Goal: Task Accomplishment & Management: Complete application form

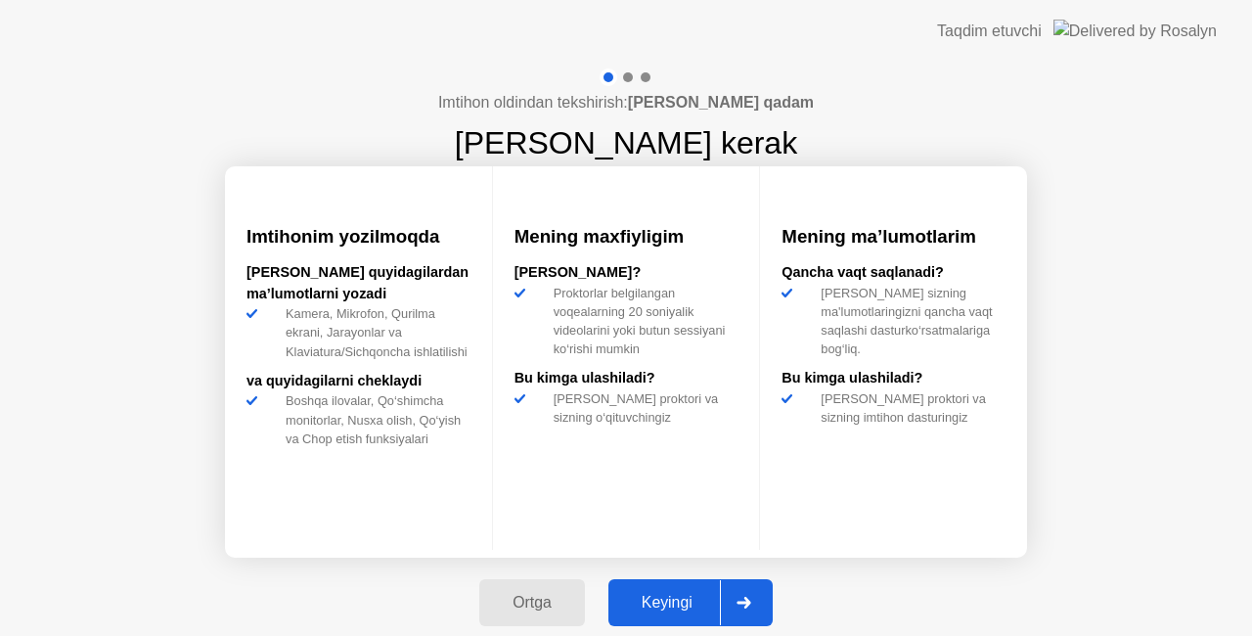
click at [694, 588] on button "Keyingi" at bounding box center [690, 602] width 164 height 47
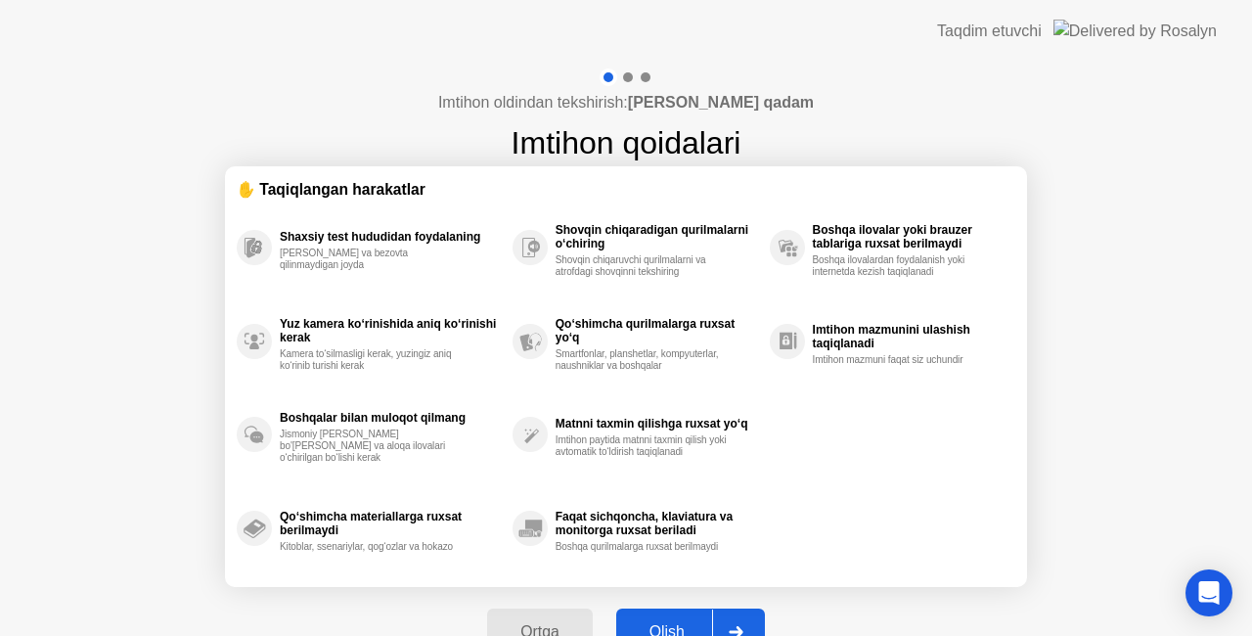
click at [677, 618] on button "Olish" at bounding box center [690, 631] width 149 height 47
select select "**********"
select select "*******"
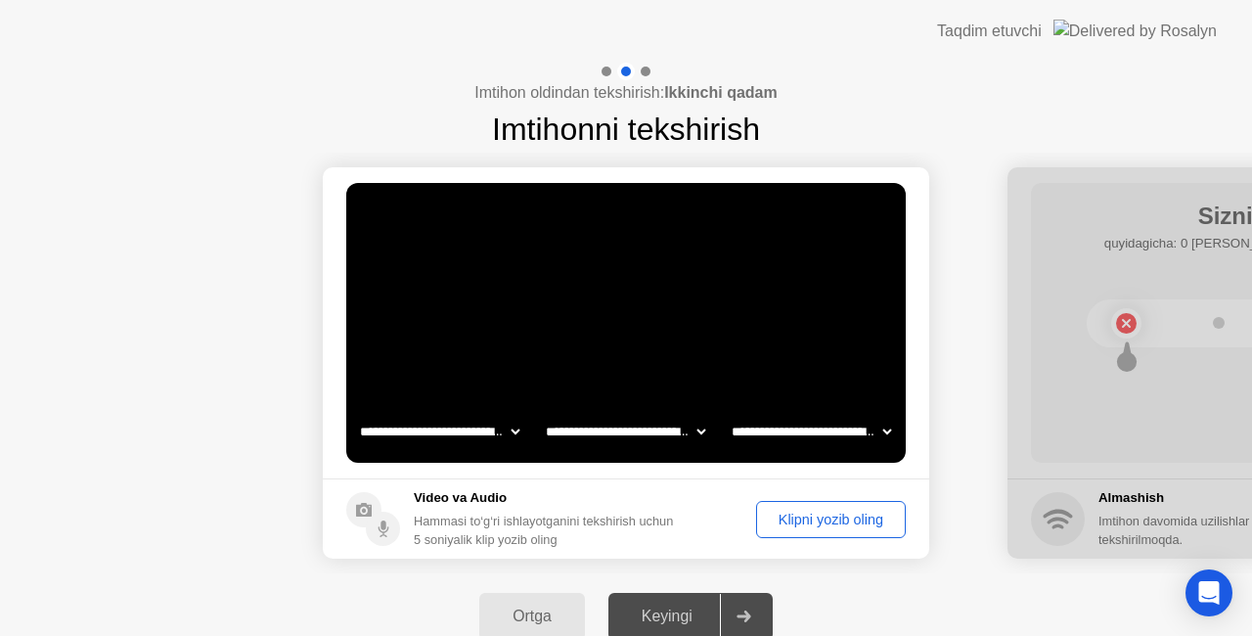
click at [847, 513] on div "Klipni yozib oling" at bounding box center [831, 520] width 136 height 16
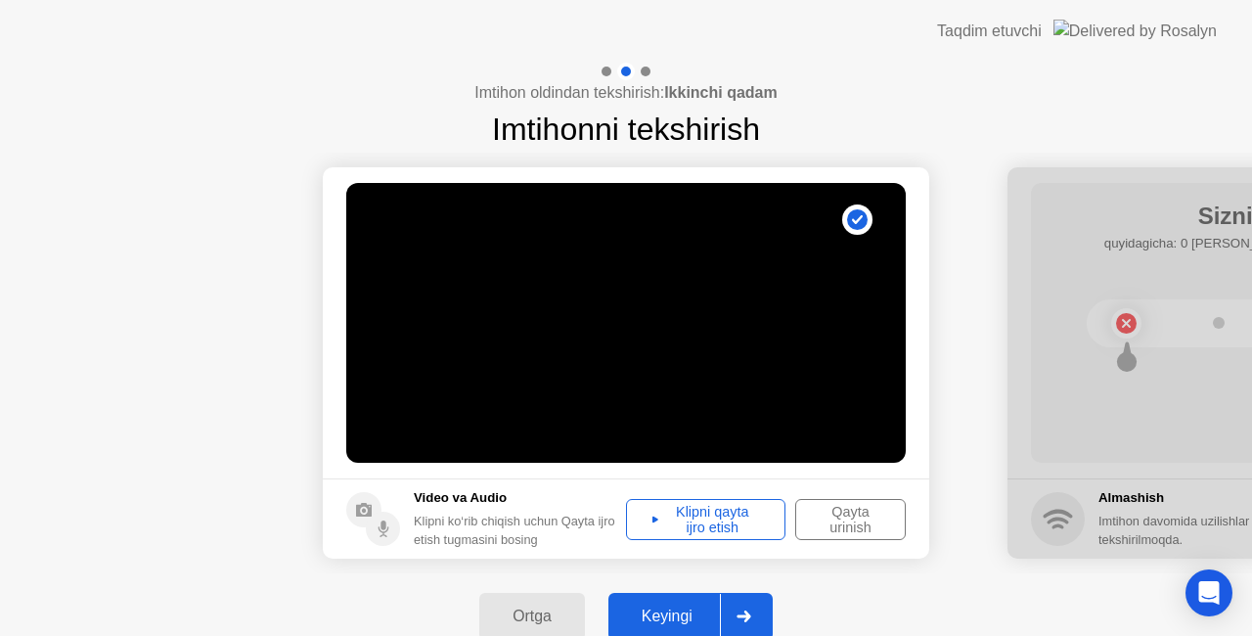
click at [698, 612] on div "Keyingi" at bounding box center [667, 616] width 106 height 18
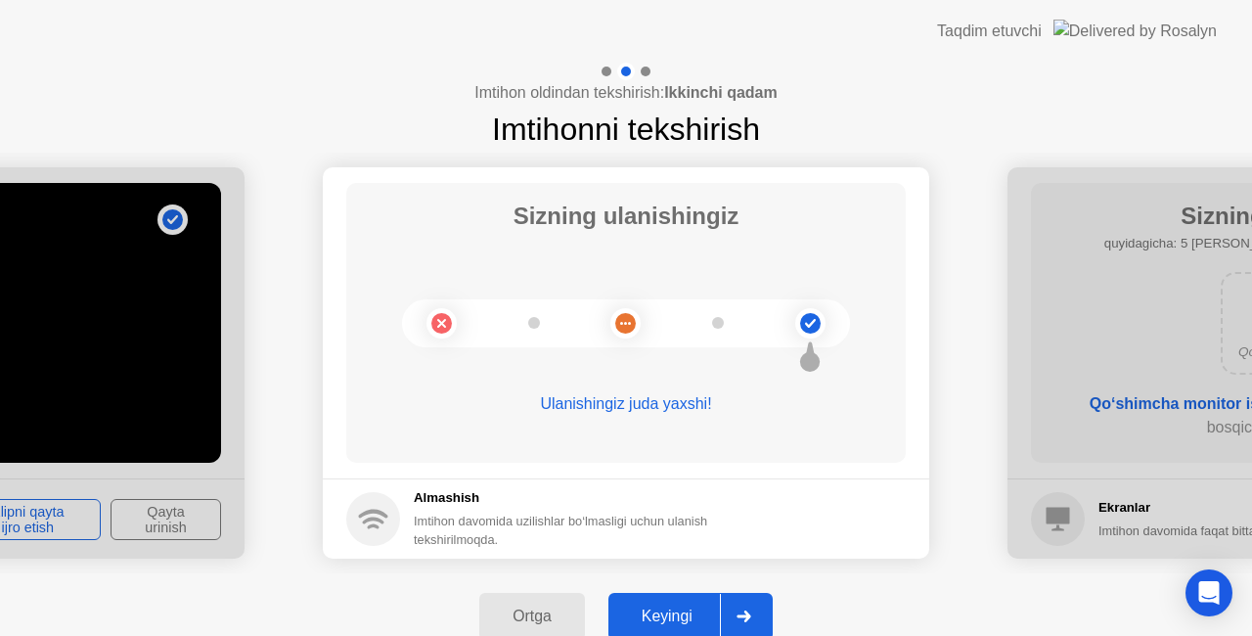
click at [747, 612] on icon at bounding box center [743, 616] width 14 height 12
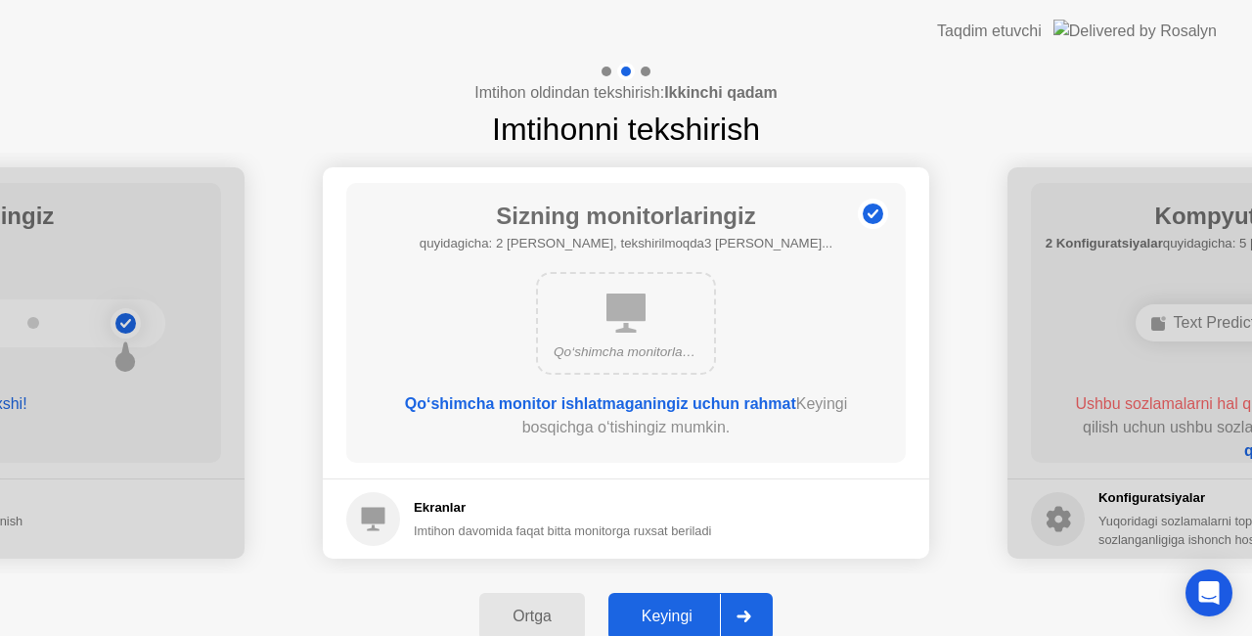
click at [746, 612] on icon at bounding box center [743, 616] width 14 height 12
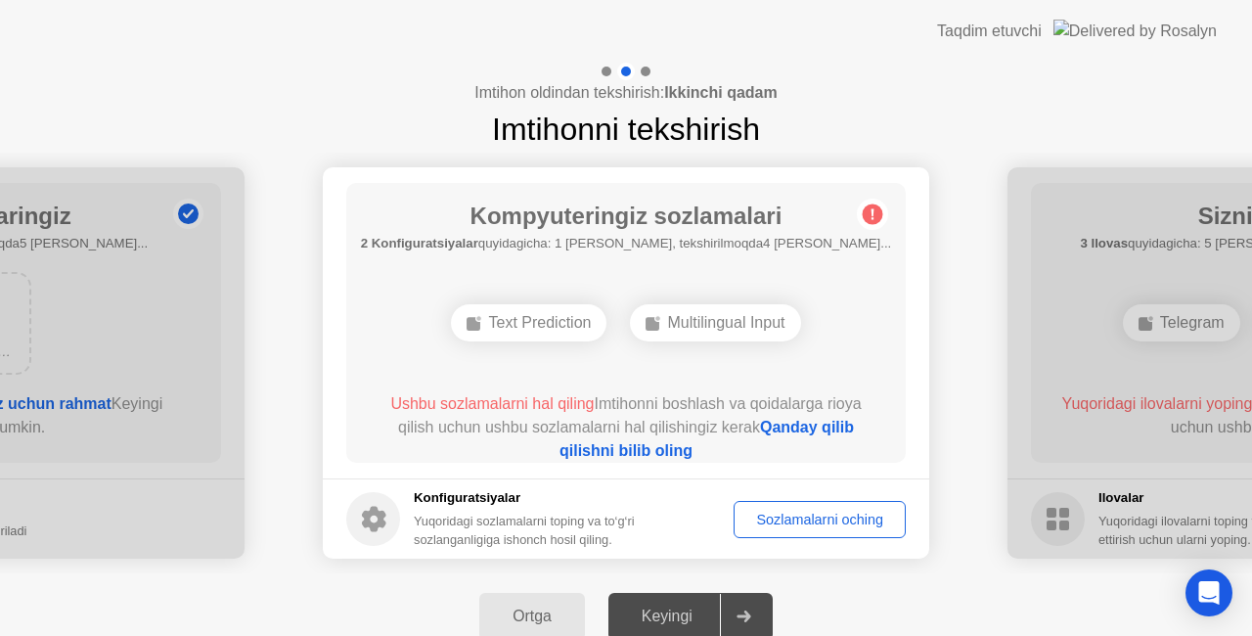
click at [780, 520] on div "Sozlamalarni oching" at bounding box center [819, 520] width 158 height 16
click at [847, 422] on link "Qanday qilib qilishni bilib oling" at bounding box center [706, 439] width 294 height 40
click at [598, 68] on div at bounding box center [626, 72] width 57 height 18
click at [825, 512] on div "Sozlamalarni oching" at bounding box center [819, 520] width 158 height 16
click at [810, 516] on div "Sozlamalarni oching" at bounding box center [819, 520] width 158 height 16
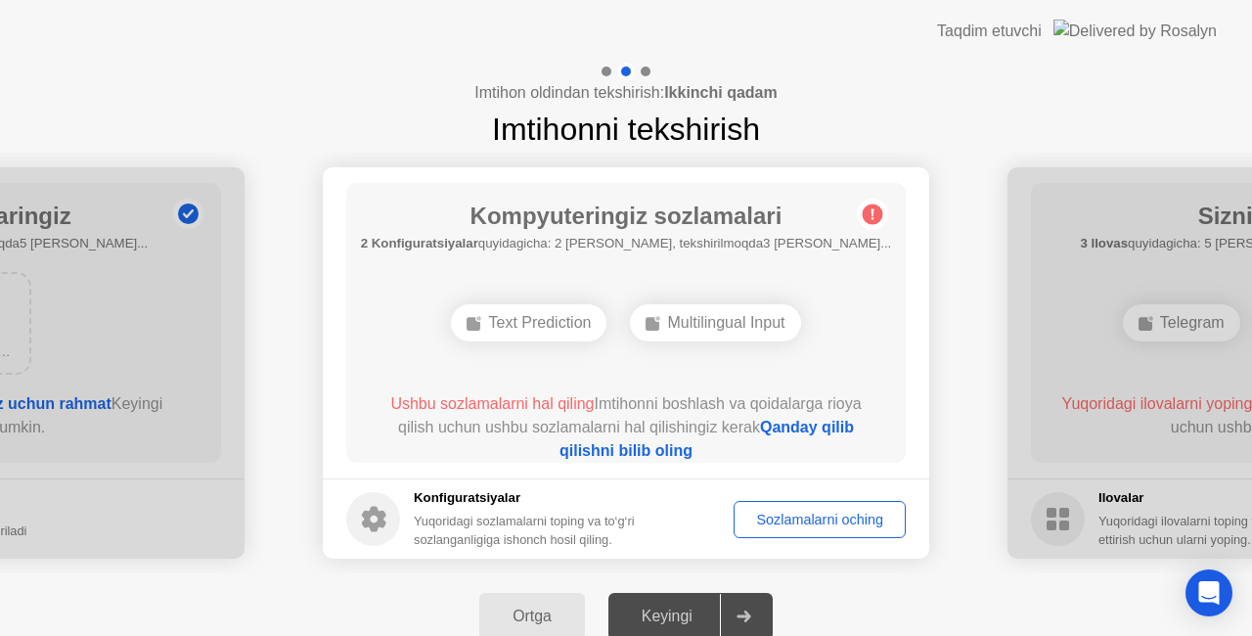
click at [818, 517] on div "Sozlamalarni oching" at bounding box center [819, 520] width 158 height 16
click at [799, 526] on div "Sozlamalarni oching" at bounding box center [819, 520] width 158 height 16
click at [831, 518] on div "Sozlamalarni oching" at bounding box center [819, 520] width 158 height 16
click at [835, 518] on div "Sozlamalarni oching" at bounding box center [819, 520] width 158 height 16
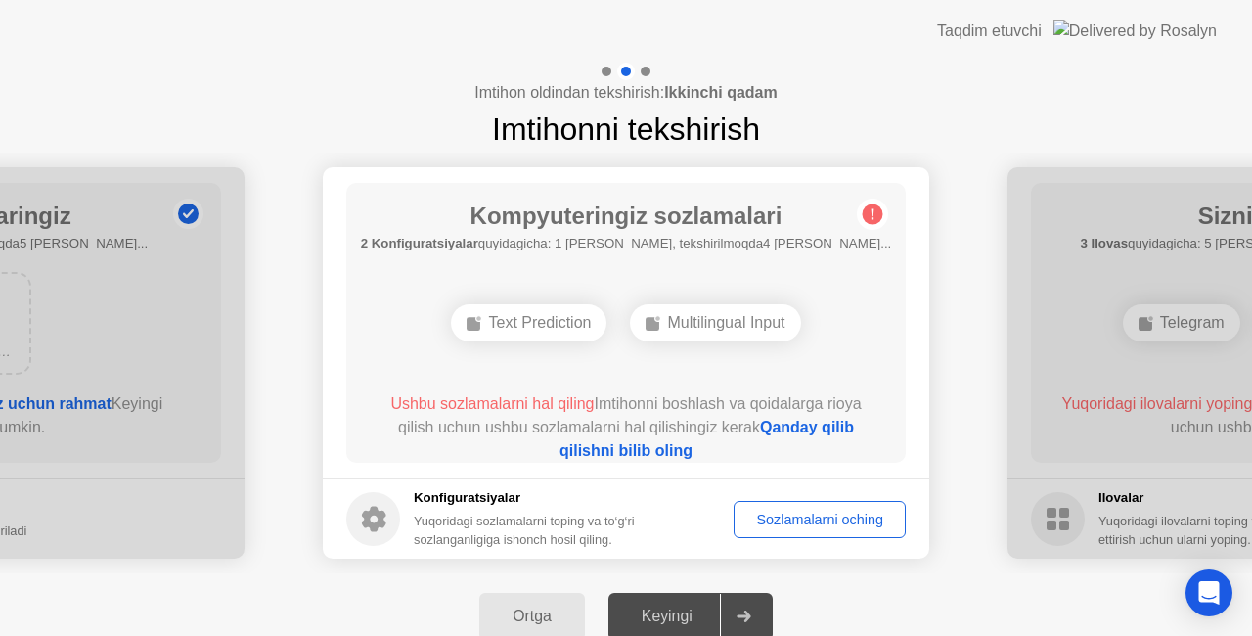
click at [670, 615] on div "Keyingi" at bounding box center [667, 616] width 106 height 18
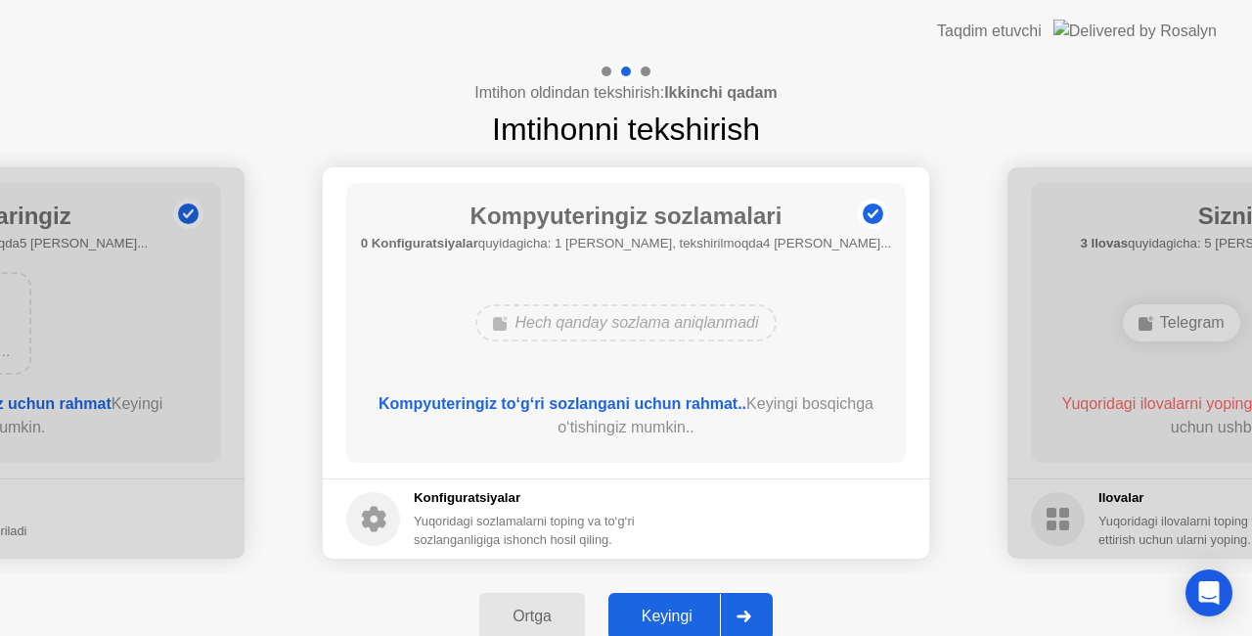
click at [748, 603] on div at bounding box center [743, 616] width 47 height 45
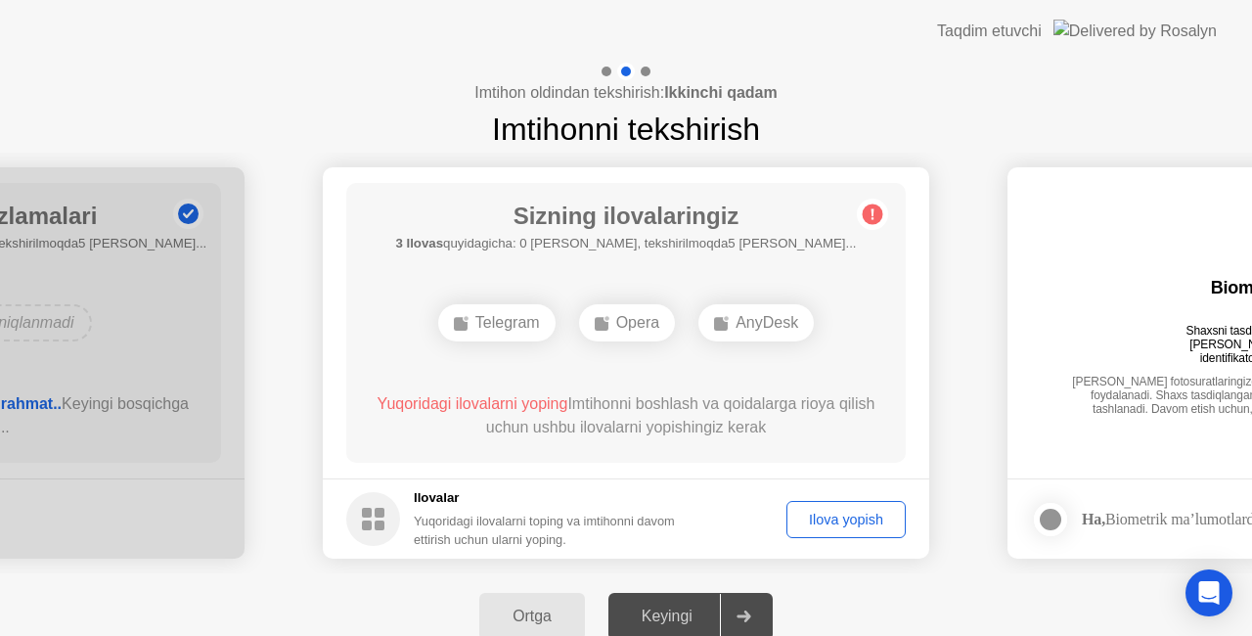
click at [839, 517] on div "Ilova yopish" at bounding box center [846, 520] width 106 height 16
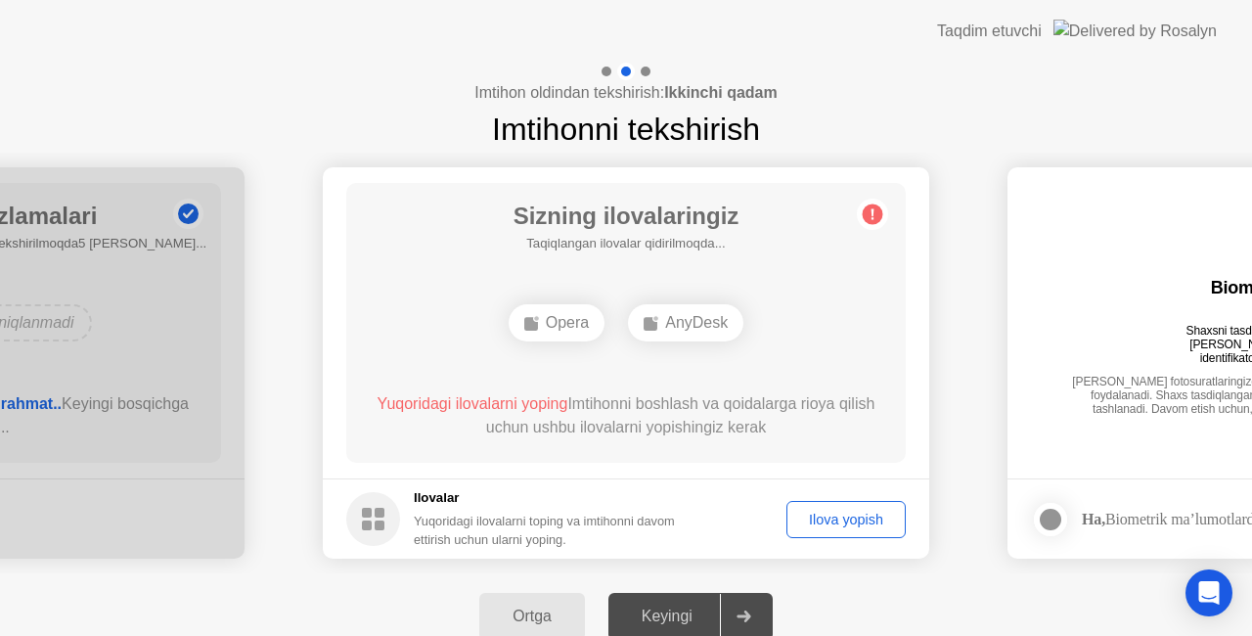
click at [850, 522] on div "Ilova yopish" at bounding box center [846, 520] width 106 height 16
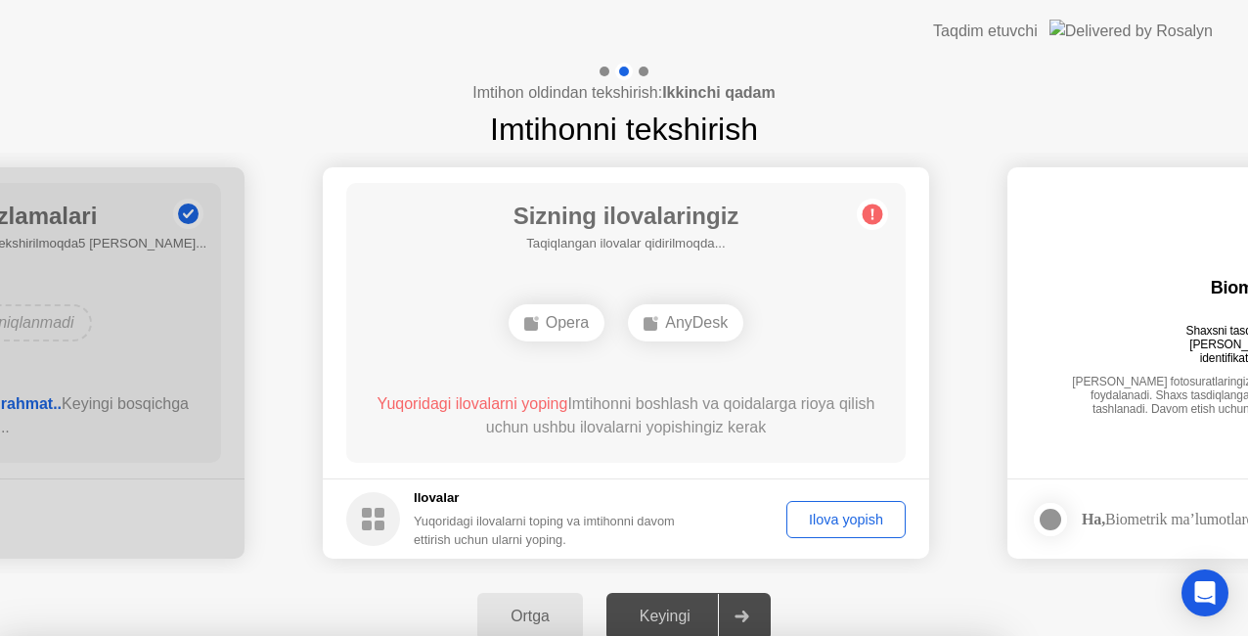
drag, startPoint x: 912, startPoint y: 80, endPoint x: 914, endPoint y: 96, distance: 15.9
click at [914, 635] on div at bounding box center [624, 636] width 1248 height 0
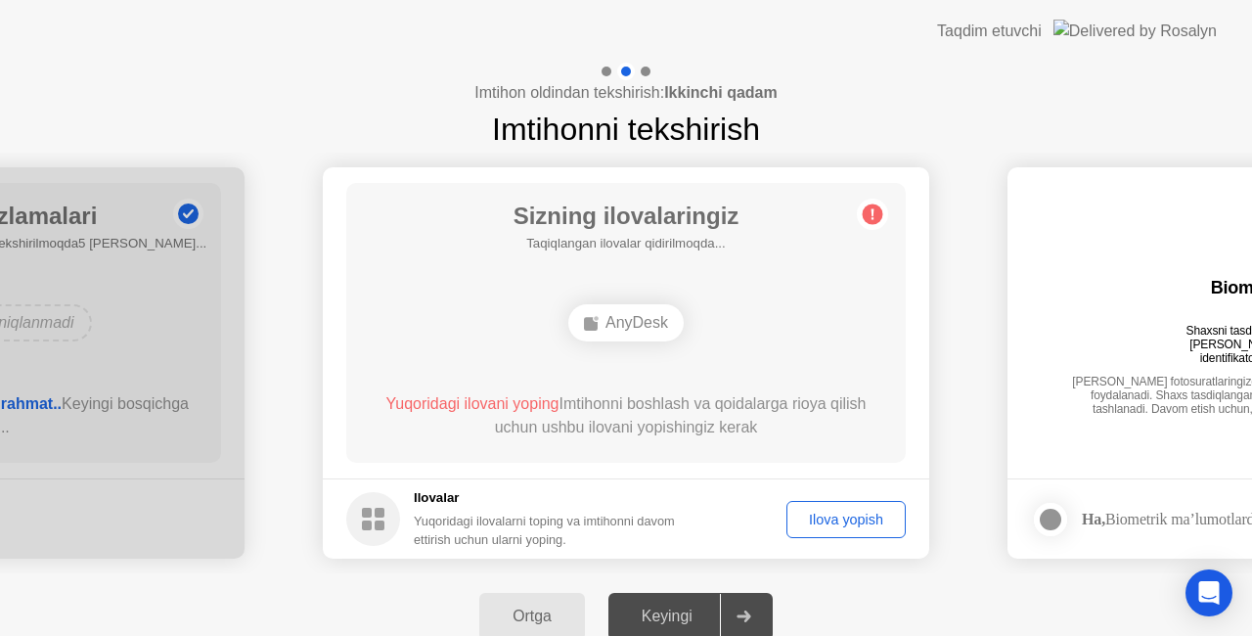
click at [814, 516] on div "Ilova yopish" at bounding box center [846, 520] width 106 height 16
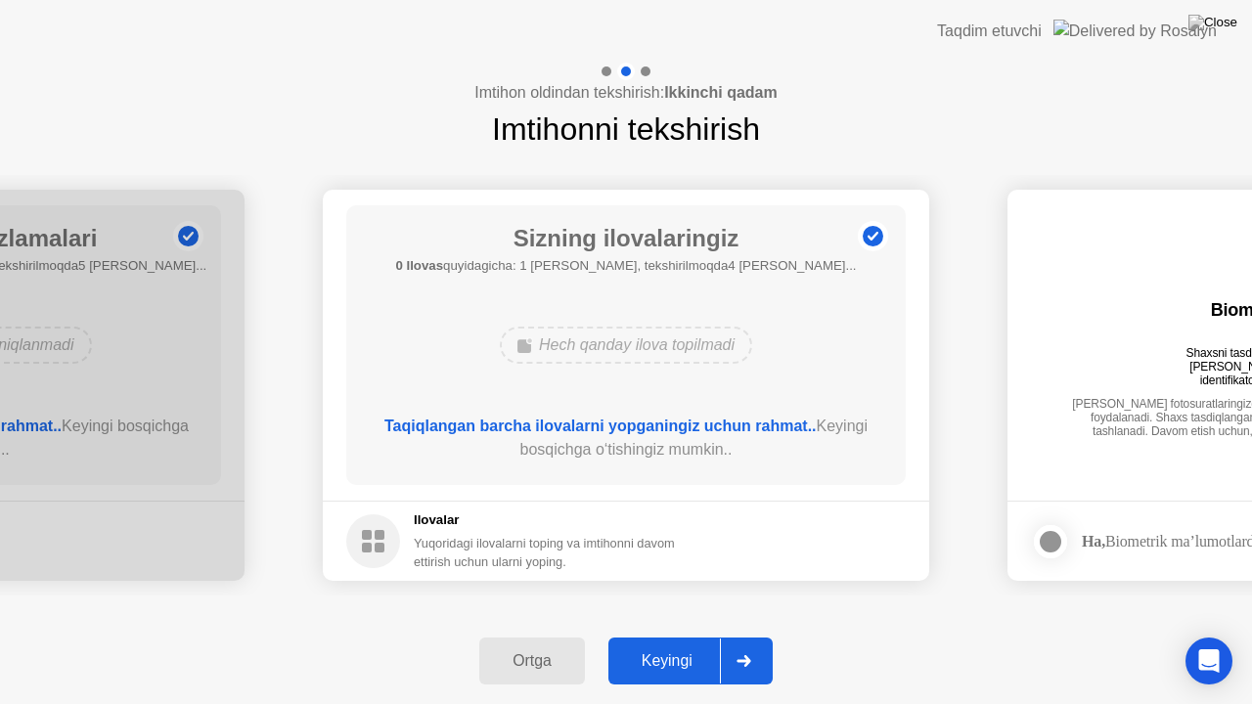
click at [679, 635] on div "Keyingi" at bounding box center [667, 661] width 106 height 18
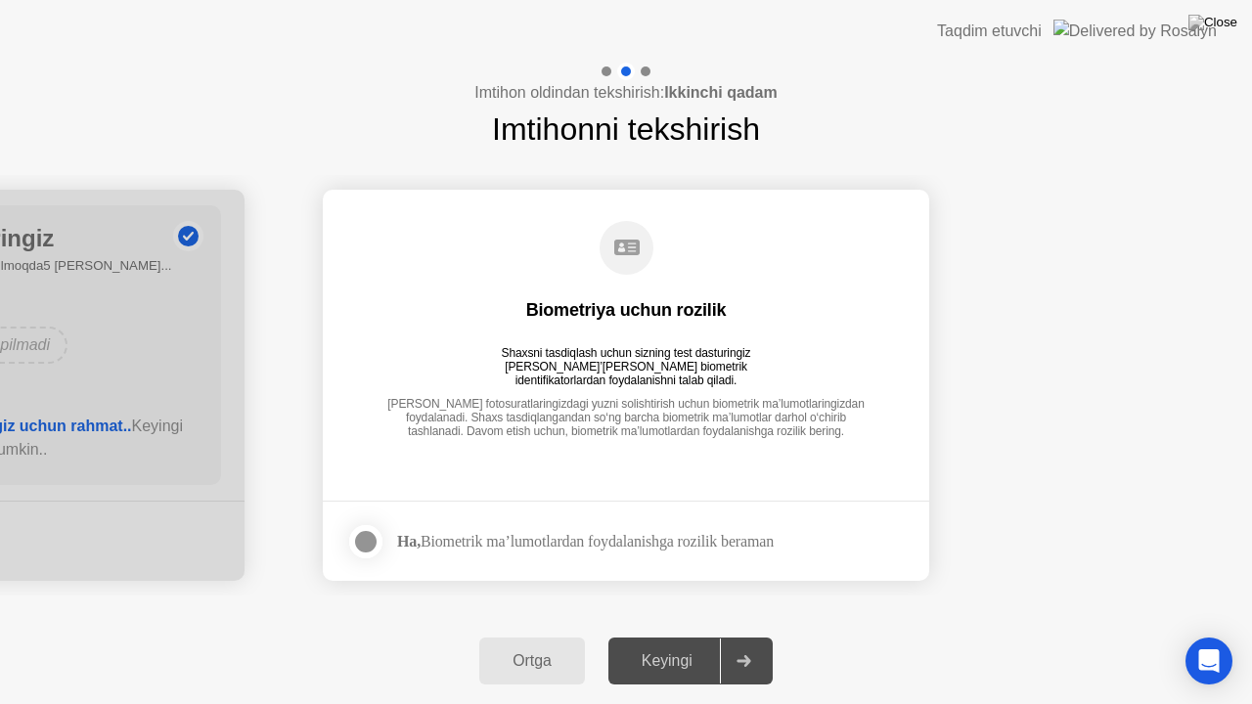
click at [689, 635] on div "Keyingi" at bounding box center [667, 661] width 106 height 18
click at [368, 540] on div at bounding box center [365, 541] width 23 height 23
click at [730, 635] on div at bounding box center [743, 661] width 47 height 45
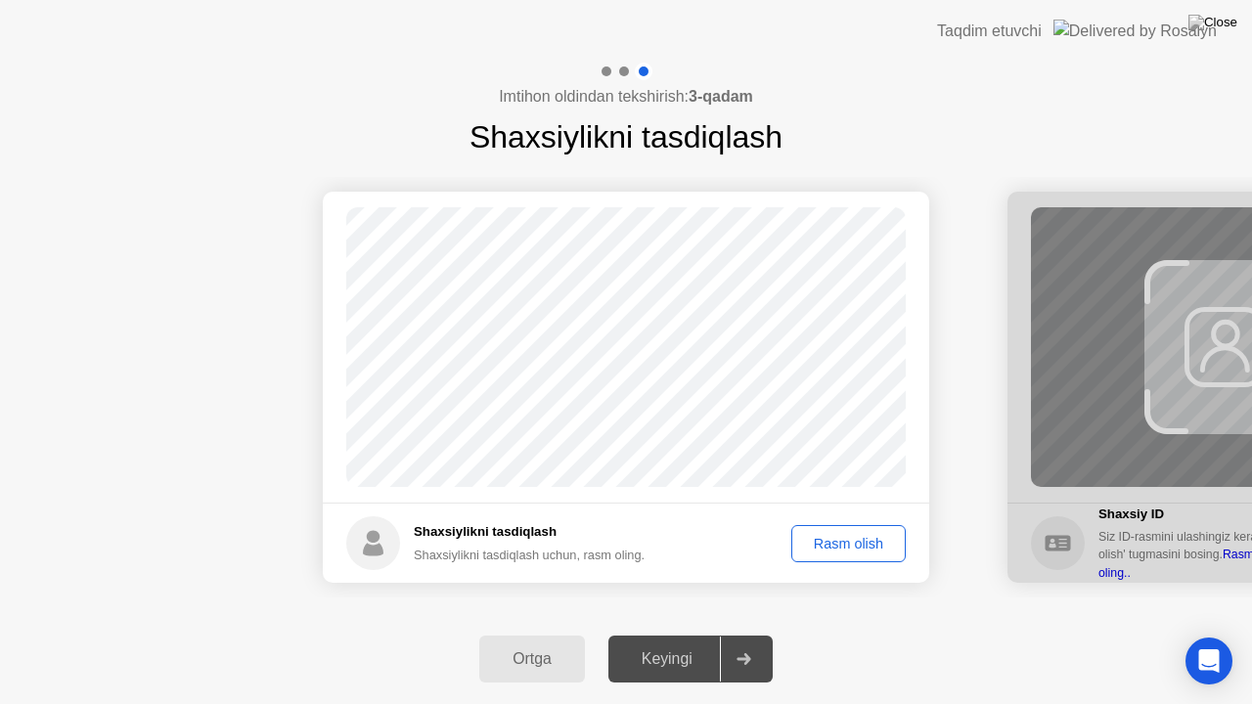
click at [714, 635] on div "Keyingi" at bounding box center [667, 659] width 106 height 18
click at [842, 536] on div "Rasm olish" at bounding box center [848, 544] width 101 height 16
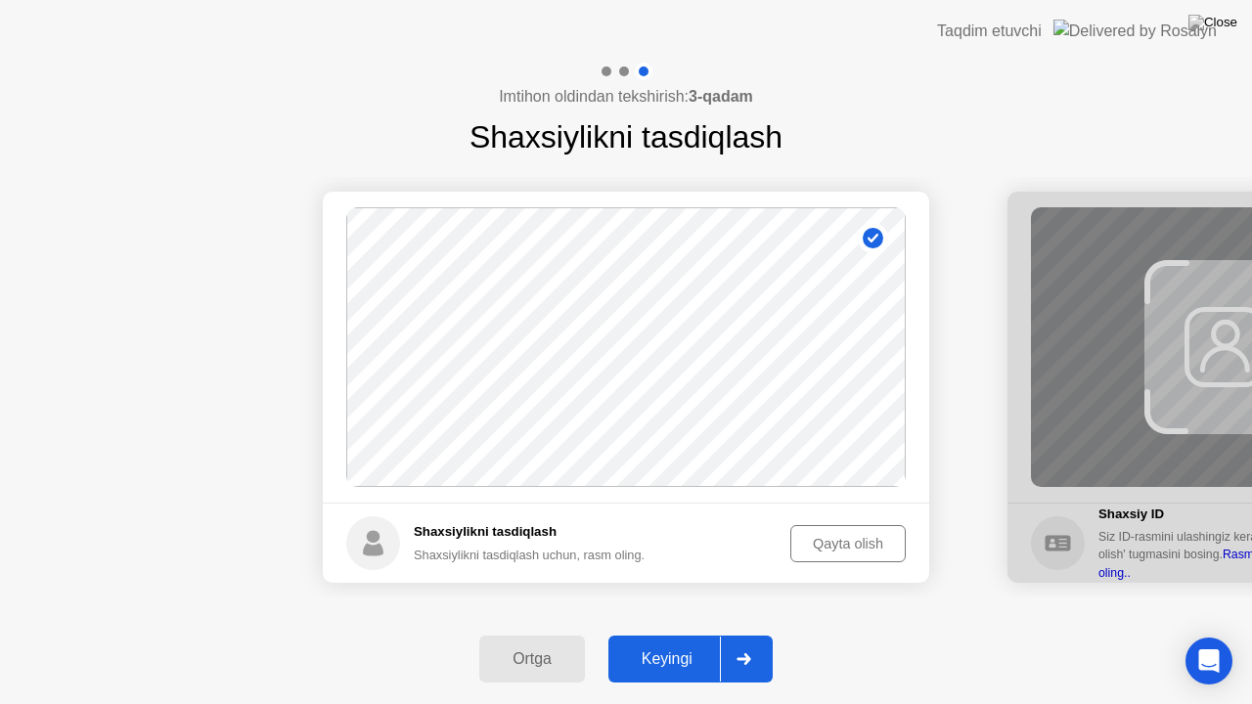
click at [709, 635] on div "Keyingi" at bounding box center [667, 659] width 106 height 18
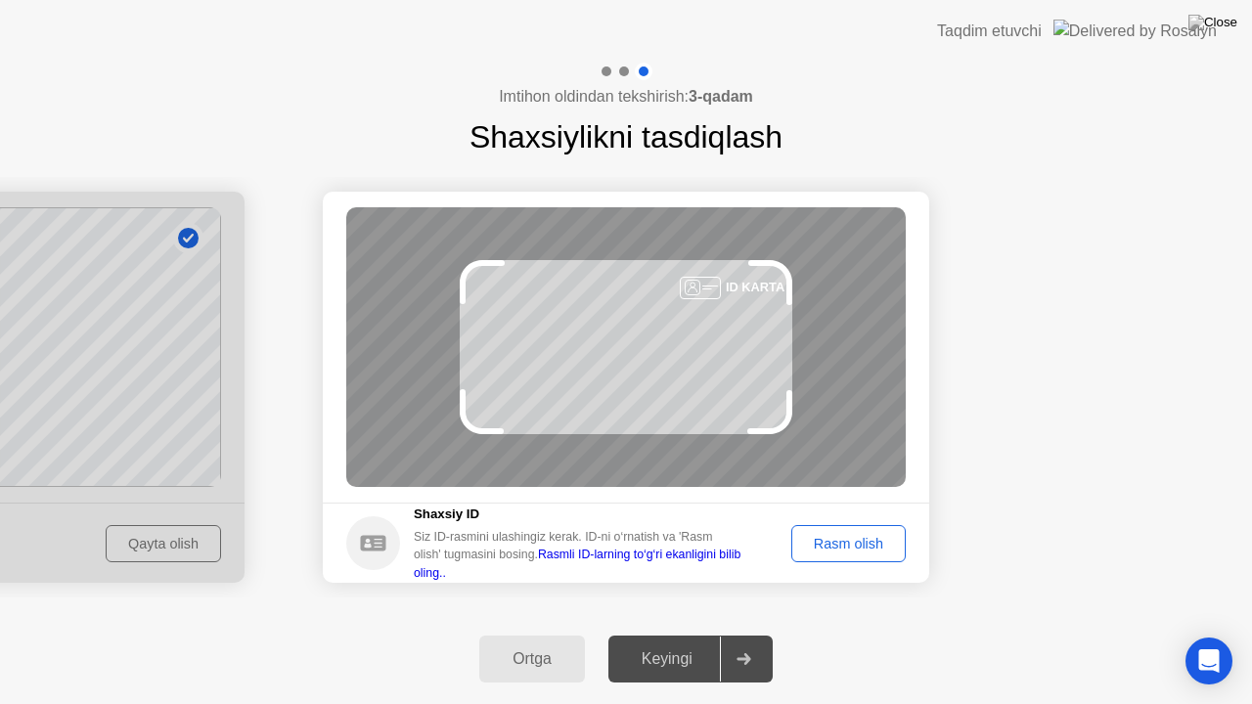
click at [843, 539] on div "Rasm olish" at bounding box center [848, 544] width 101 height 16
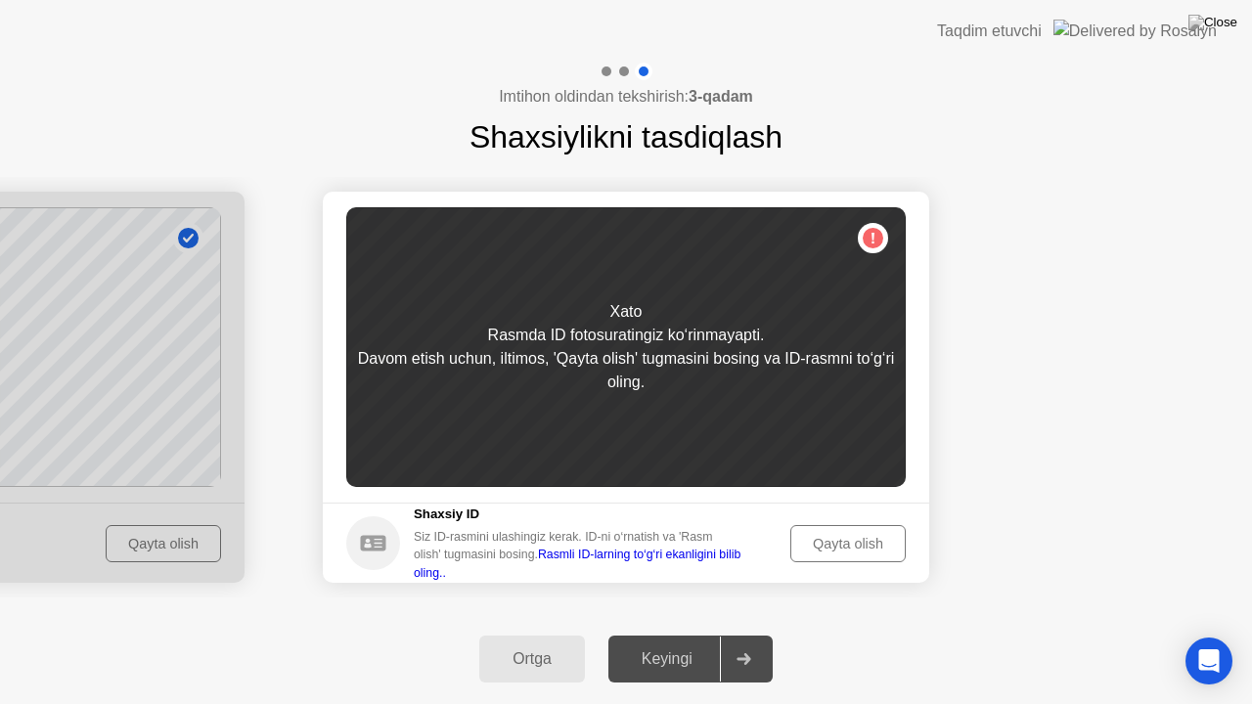
click at [847, 546] on div "Qayta olish" at bounding box center [848, 544] width 102 height 16
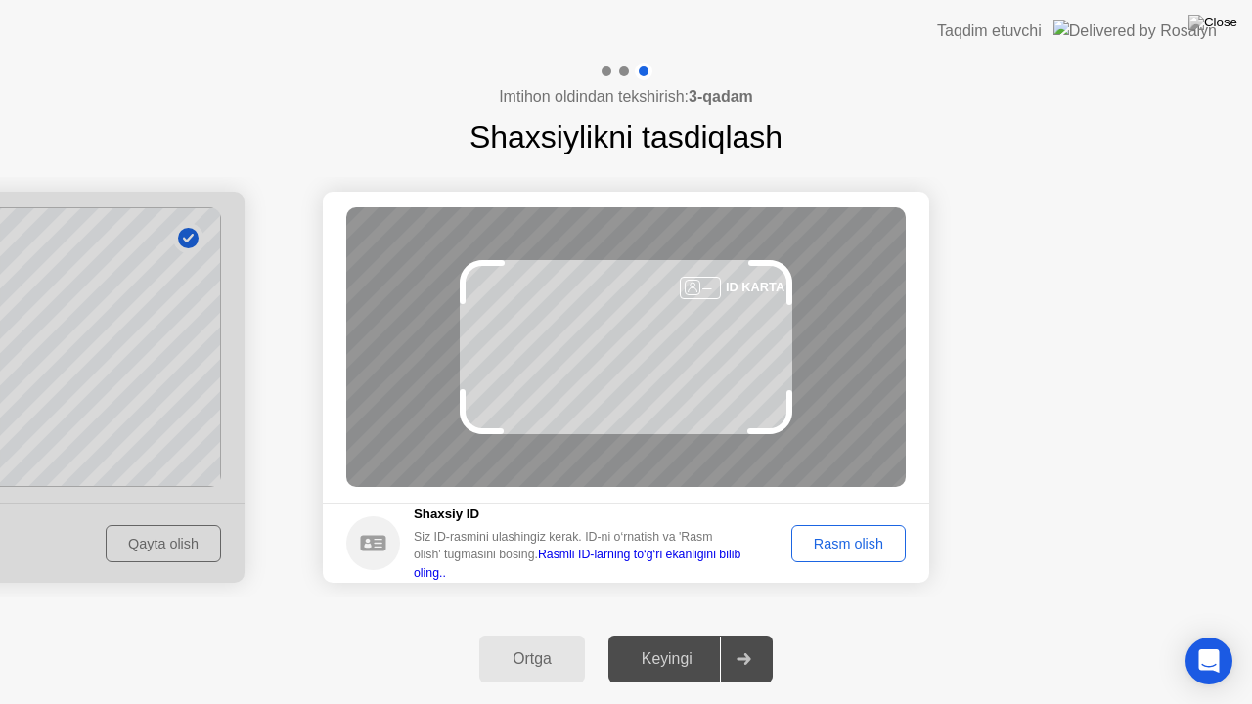
click at [855, 559] on button "Rasm olish" at bounding box center [848, 543] width 114 height 37
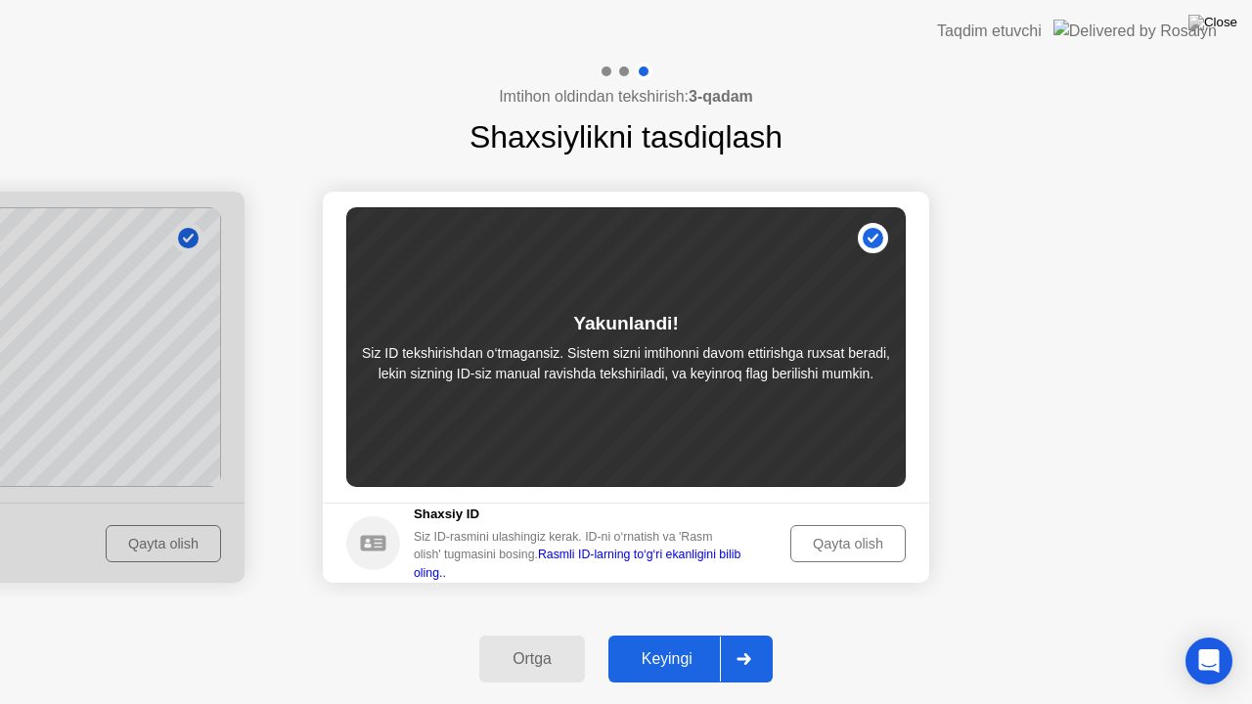
click at [692, 635] on div "Keyingi" at bounding box center [667, 659] width 106 height 18
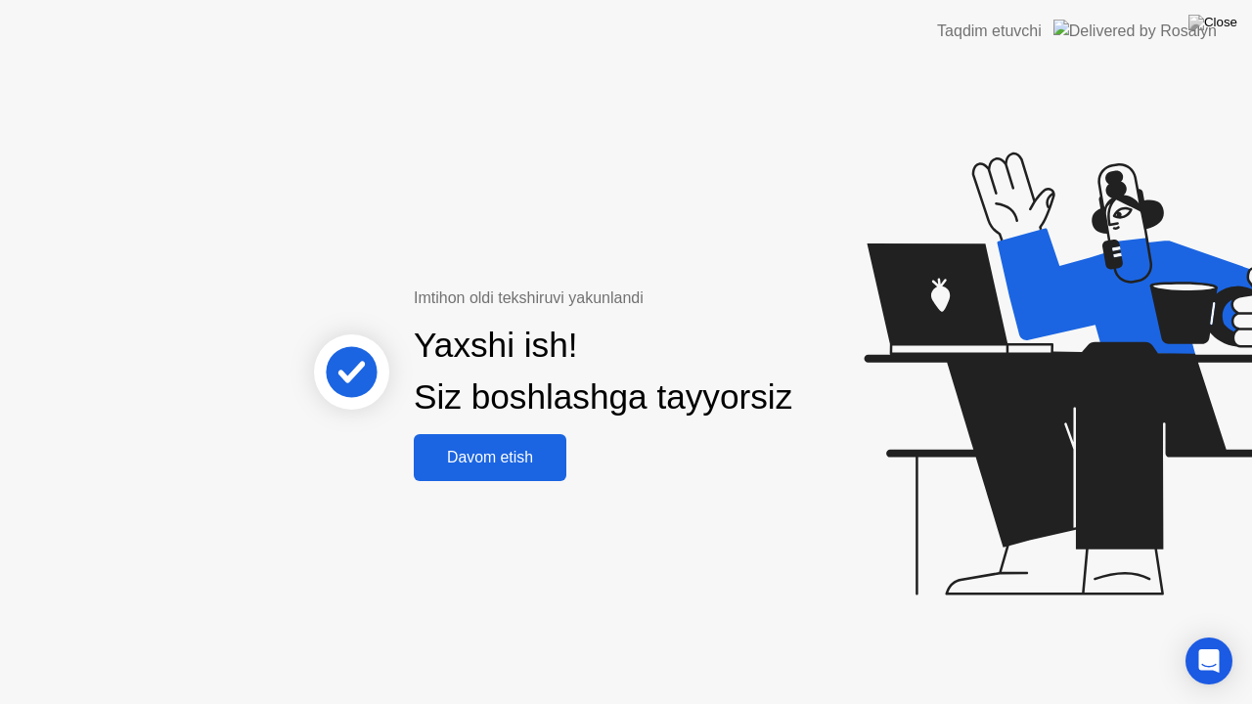
click at [500, 449] on div "Davom etish" at bounding box center [490, 458] width 141 height 18
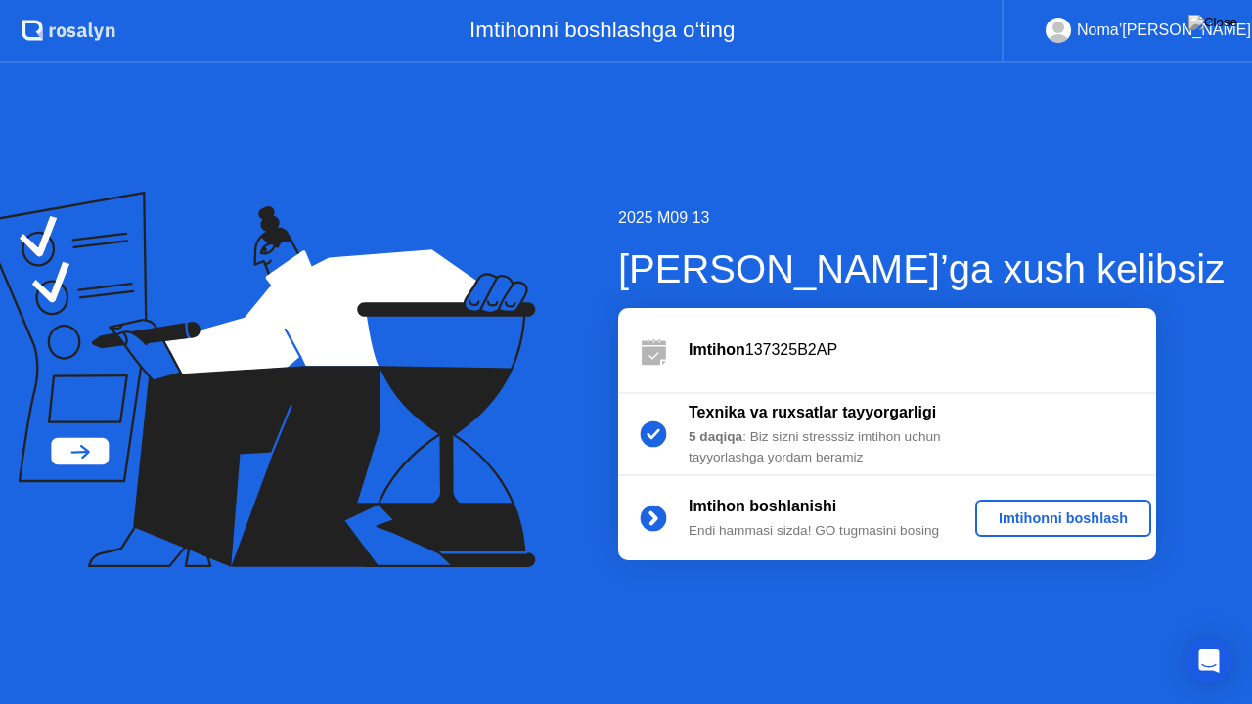
click at [1111, 531] on button "Imtihonni boshlash" at bounding box center [1063, 518] width 176 height 37
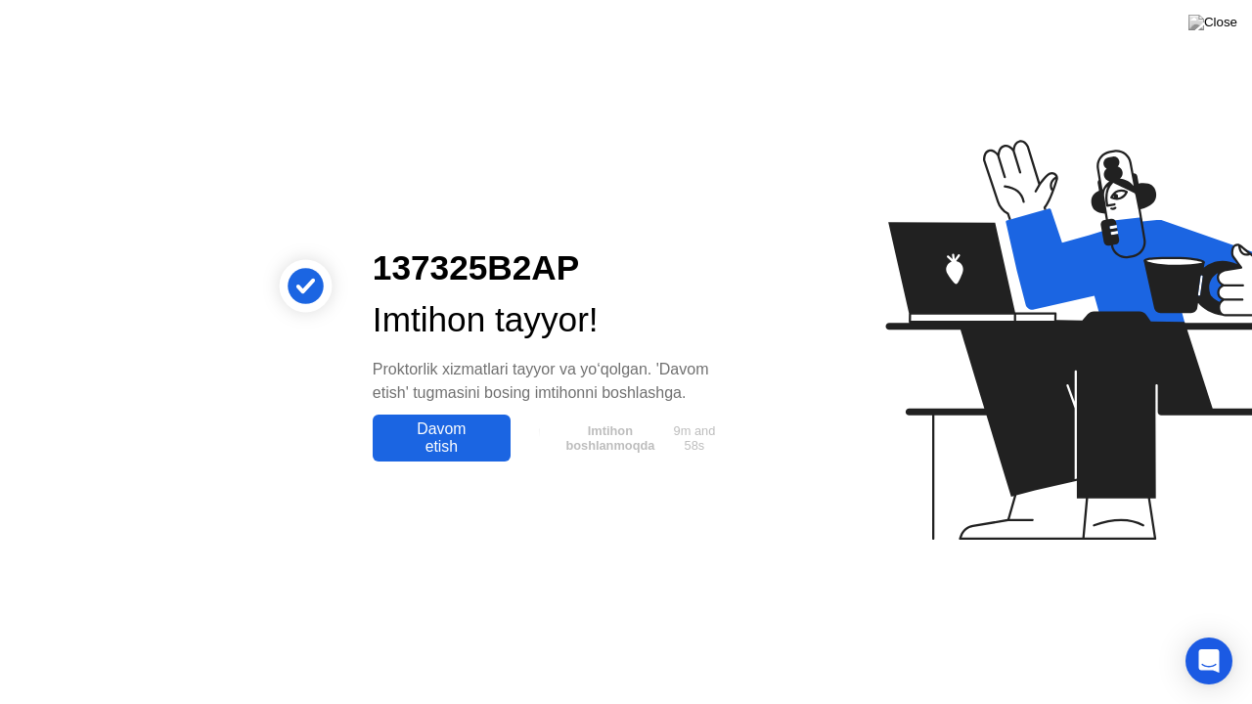
click at [455, 440] on div "Davom etish" at bounding box center [442, 438] width 126 height 35
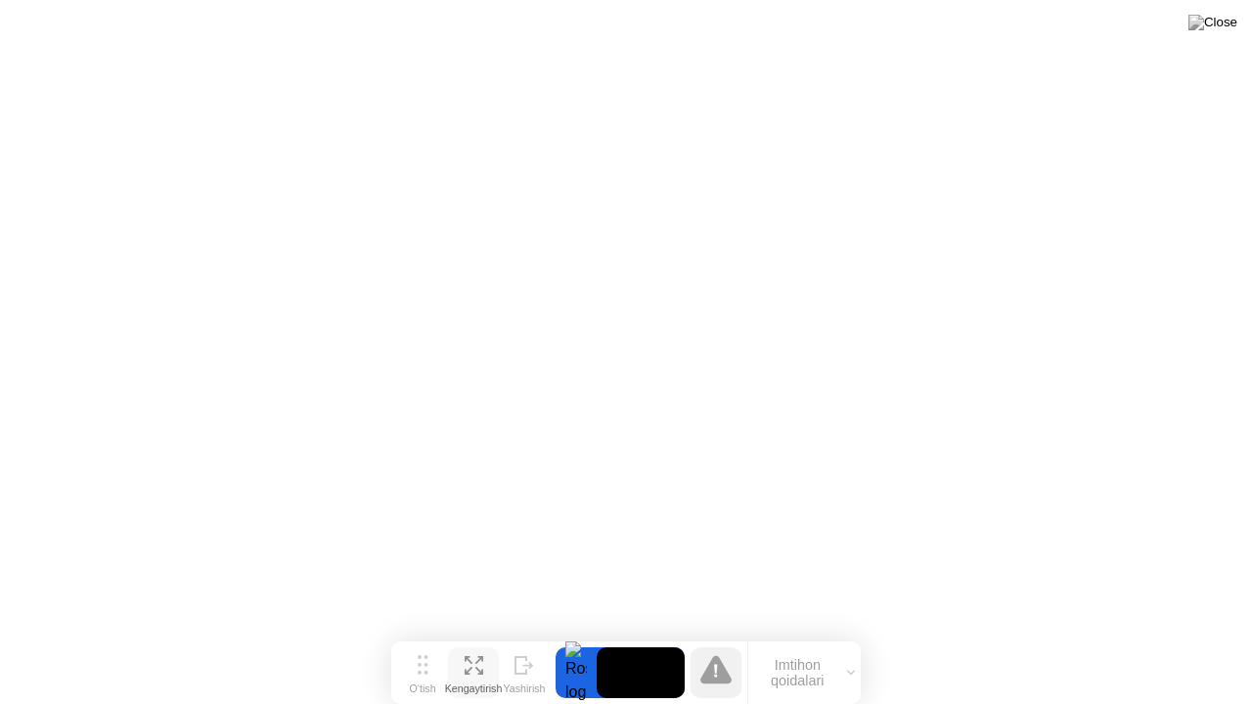
click at [470, 635] on icon at bounding box center [469, 671] width 8 height 8
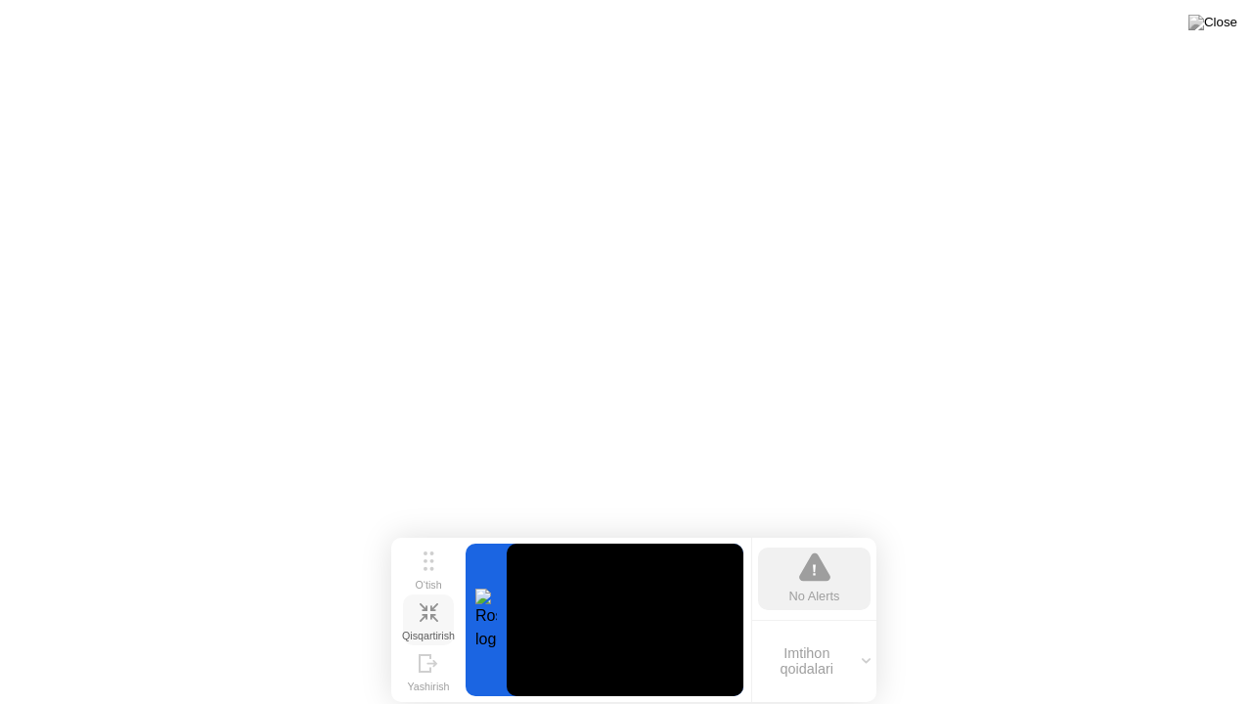
click at [430, 620] on icon at bounding box center [429, 612] width 19 height 19
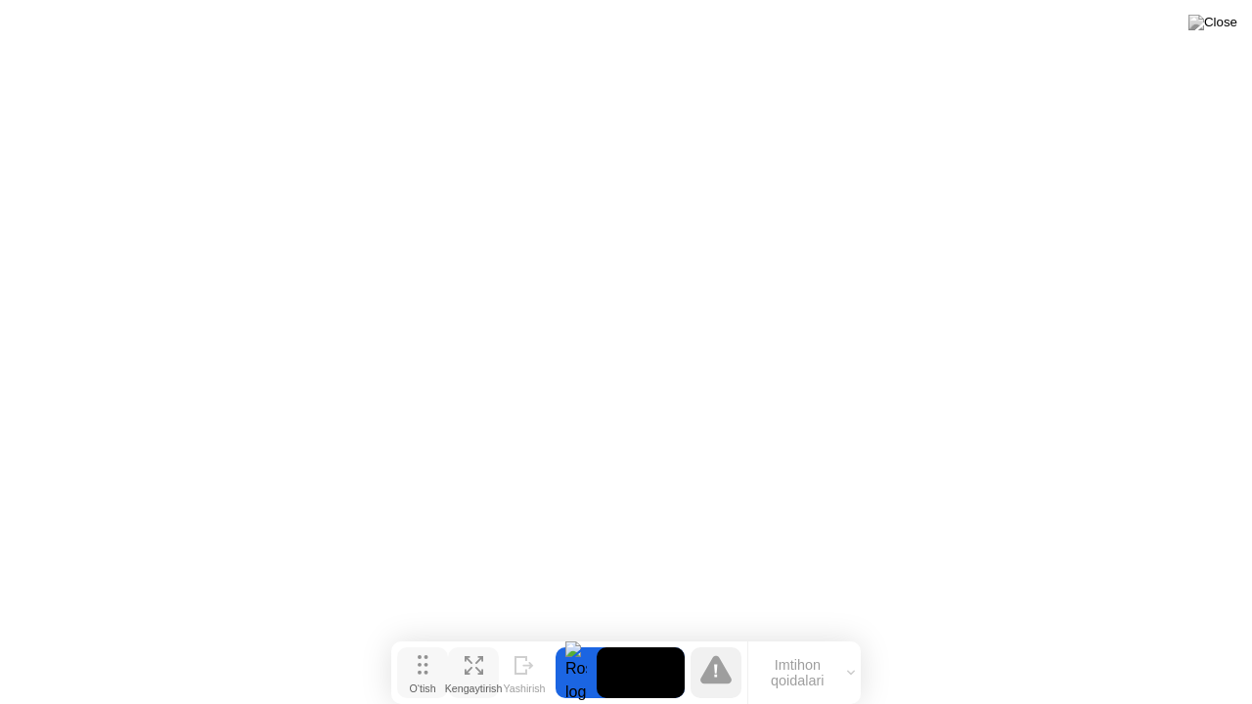
click at [426, 635] on div "O‘tish" at bounding box center [422, 689] width 26 height 12
drag, startPoint x: 424, startPoint y: 663, endPoint x: 424, endPoint y: 674, distance: 10.8
click at [424, 635] on icon at bounding box center [423, 665] width 11 height 20
click at [825, 635] on button "Imtihon qoidalari" at bounding box center [804, 672] width 112 height 33
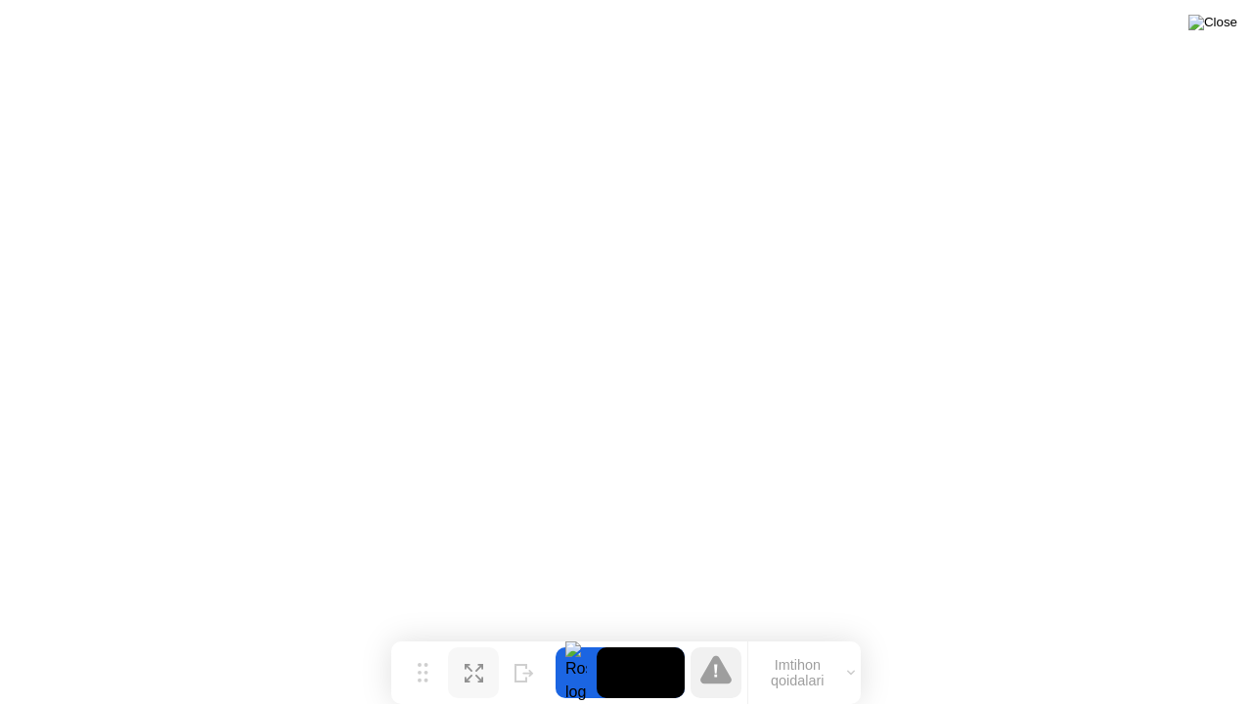
click at [1223, 25] on img at bounding box center [1212, 23] width 49 height 16
